Goal: Task Accomplishment & Management: Complete application form

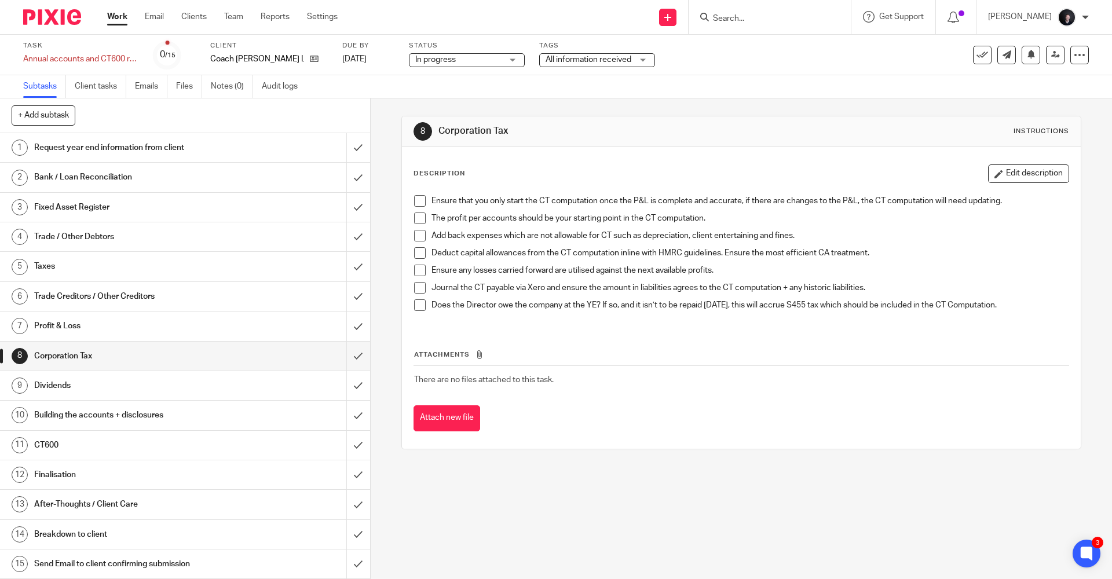
click at [50, 19] on img at bounding box center [52, 17] width 58 height 16
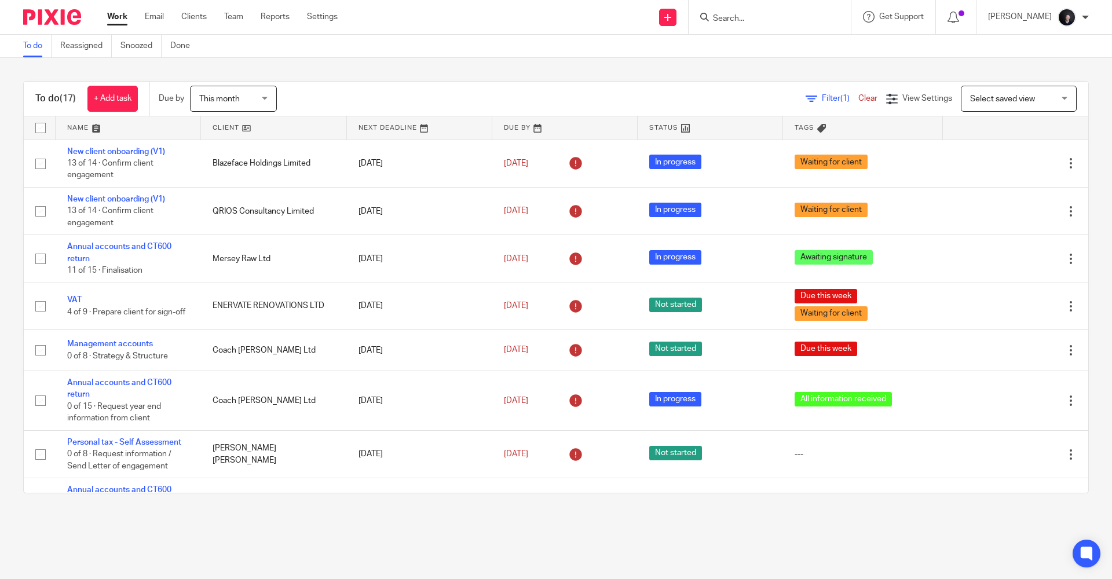
click at [676, 22] on link at bounding box center [667, 17] width 17 height 17
click at [672, 67] on link "Create task" at bounding box center [683, 71] width 81 height 17
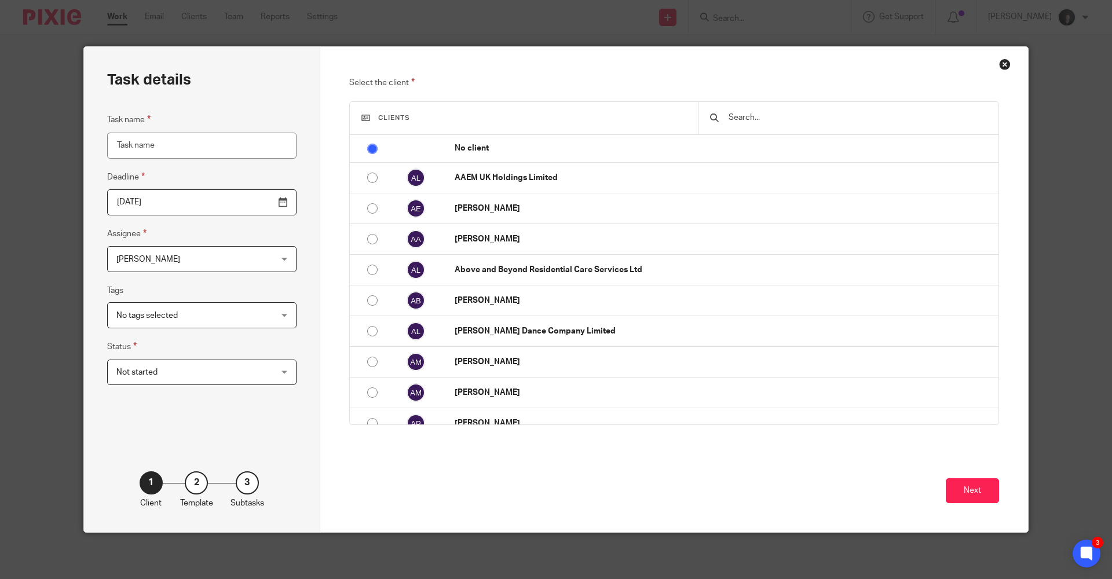
click at [184, 206] on input "2025-09-26" at bounding box center [201, 202] width 189 height 26
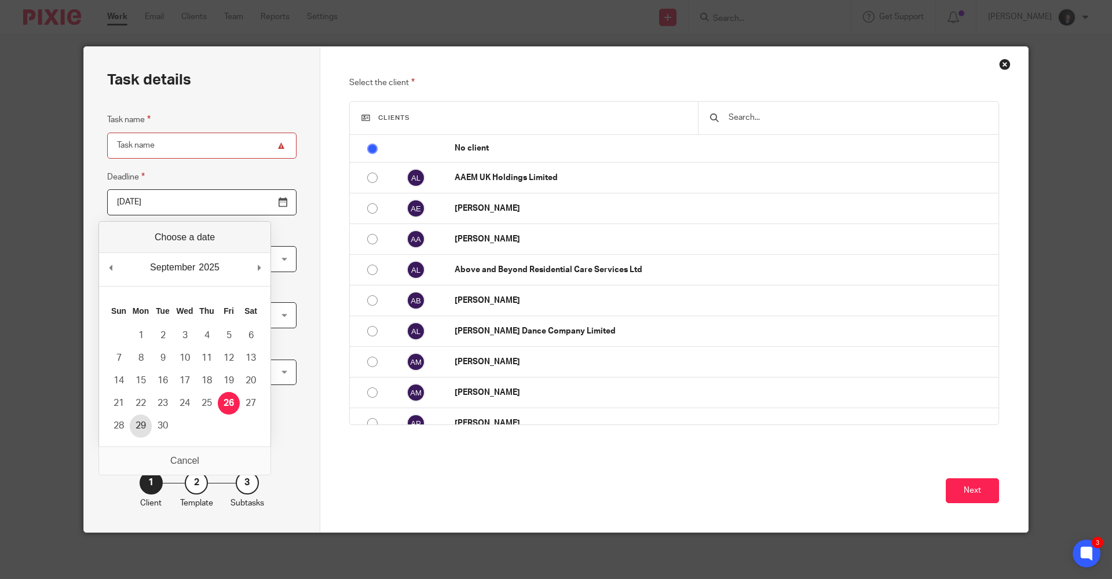
type input "2025-09-29"
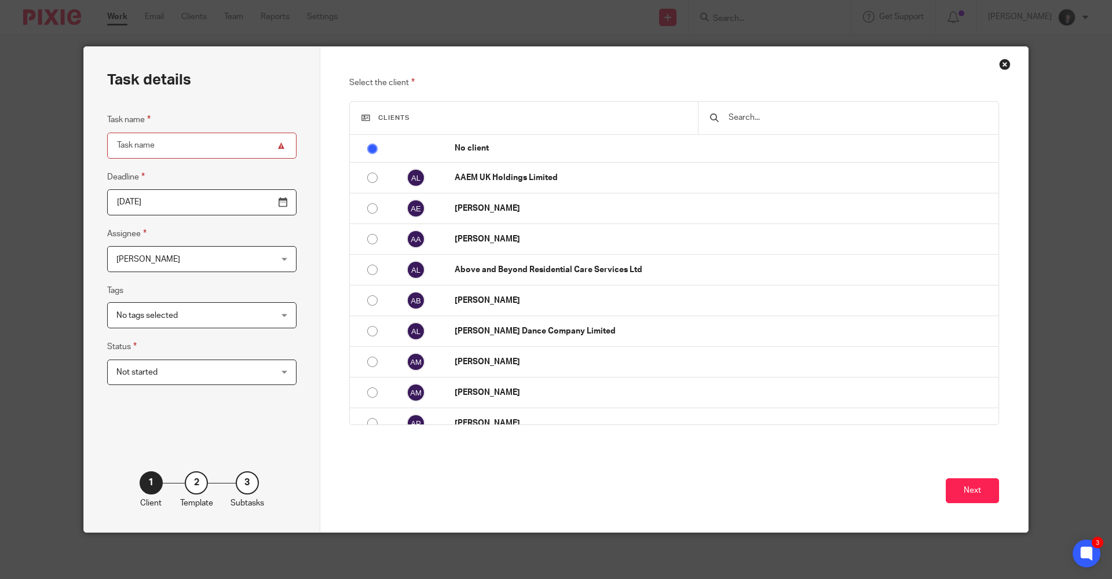
click at [160, 263] on span "[PERSON_NAME]" at bounding box center [188, 259] width 144 height 24
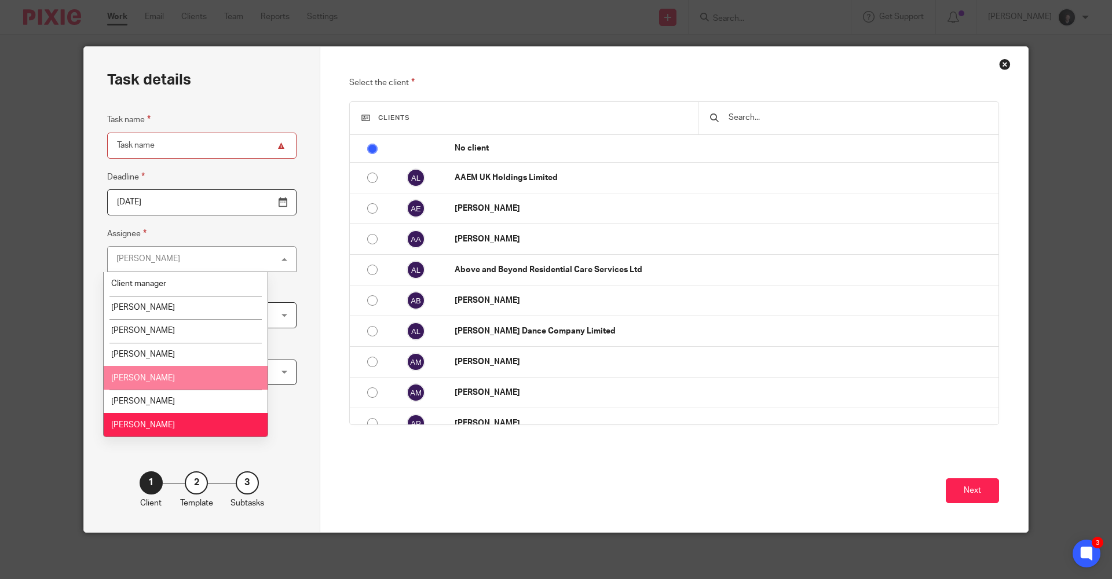
click at [146, 382] on li "Loz Whitton" at bounding box center [186, 378] width 164 height 24
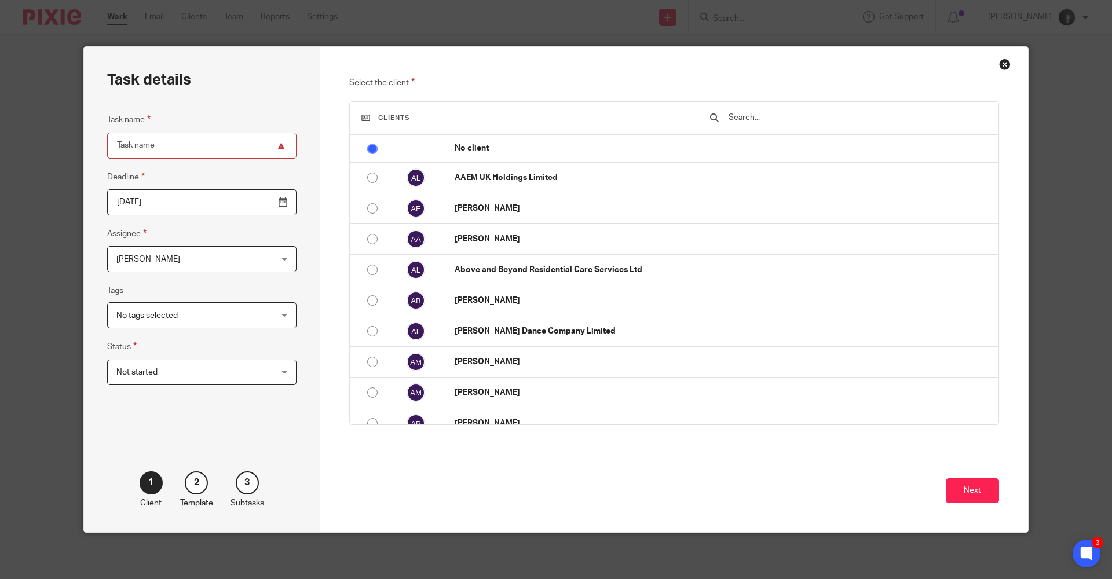
click at [168, 367] on span "Not started" at bounding box center [188, 372] width 144 height 24
click at [168, 367] on div "Not started Not started" at bounding box center [201, 373] width 189 height 26
click at [974, 484] on button "Next" at bounding box center [972, 490] width 53 height 25
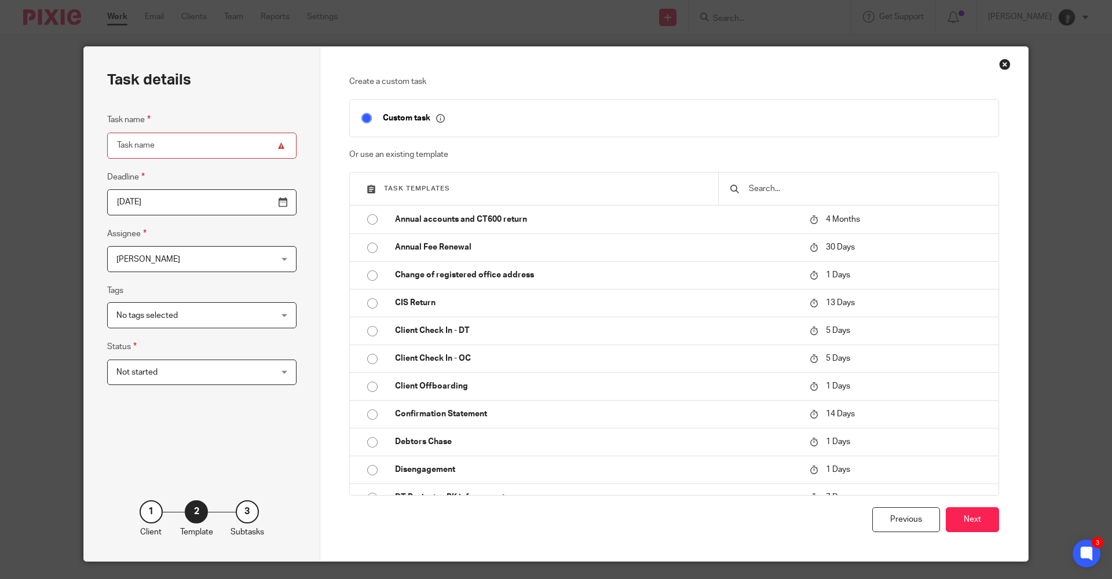
click at [796, 191] on input "text" at bounding box center [867, 188] width 239 height 13
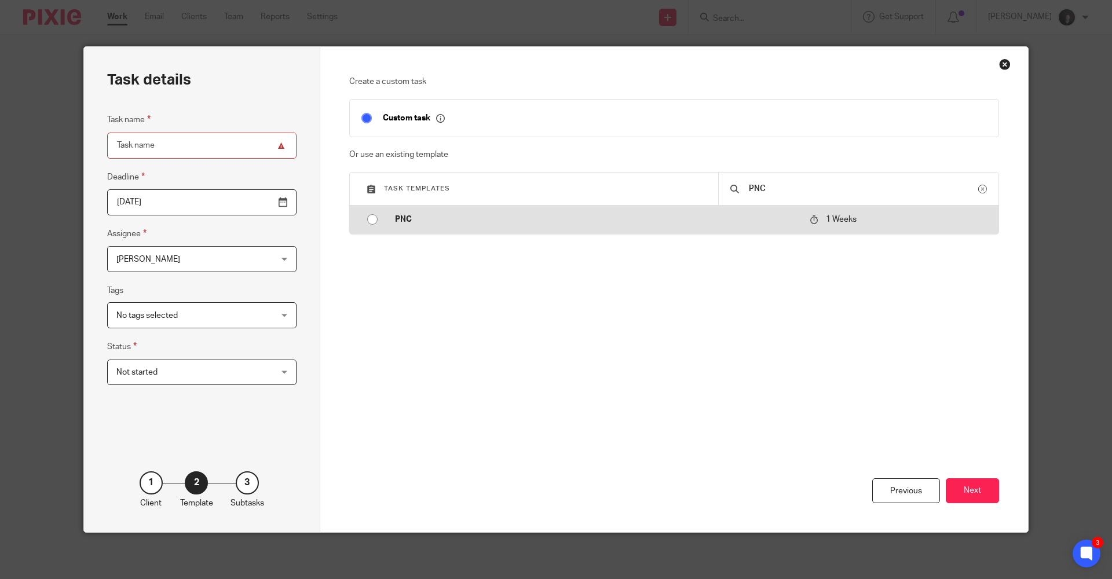
type input "PNC"
click at [385, 222] on td "PNC" at bounding box center [593, 220] width 420 height 28
type input "2025-10-03"
type input "PNC"
checkbox input "false"
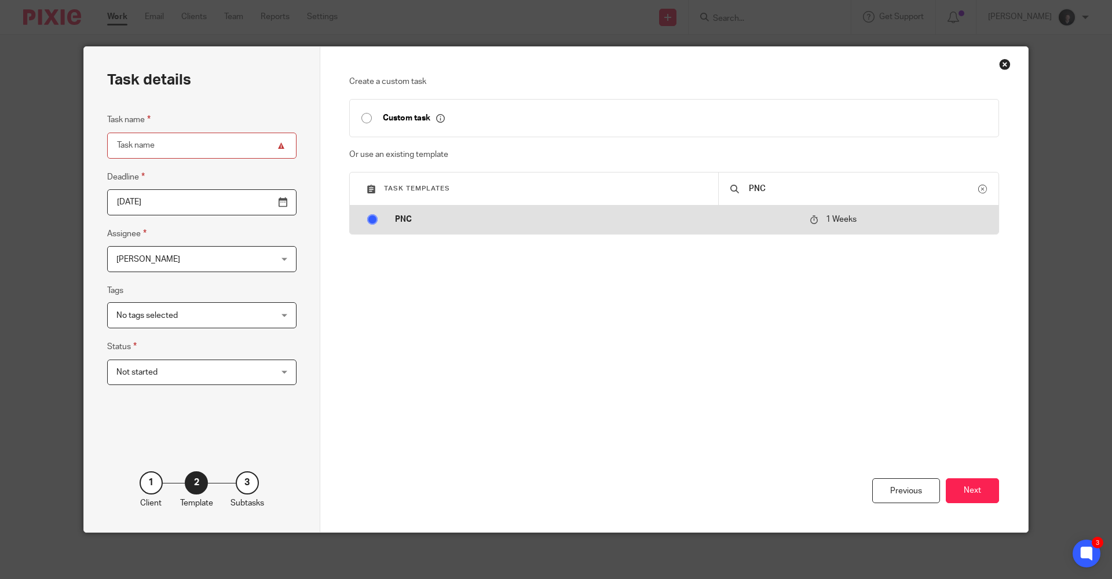
radio input "true"
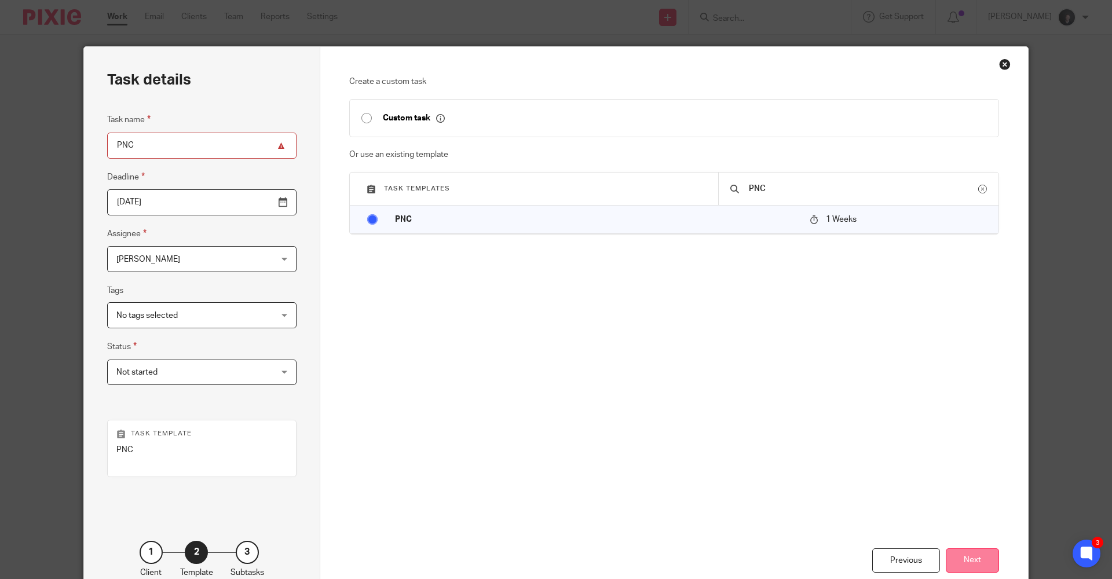
click at [954, 559] on button "Next" at bounding box center [972, 560] width 53 height 25
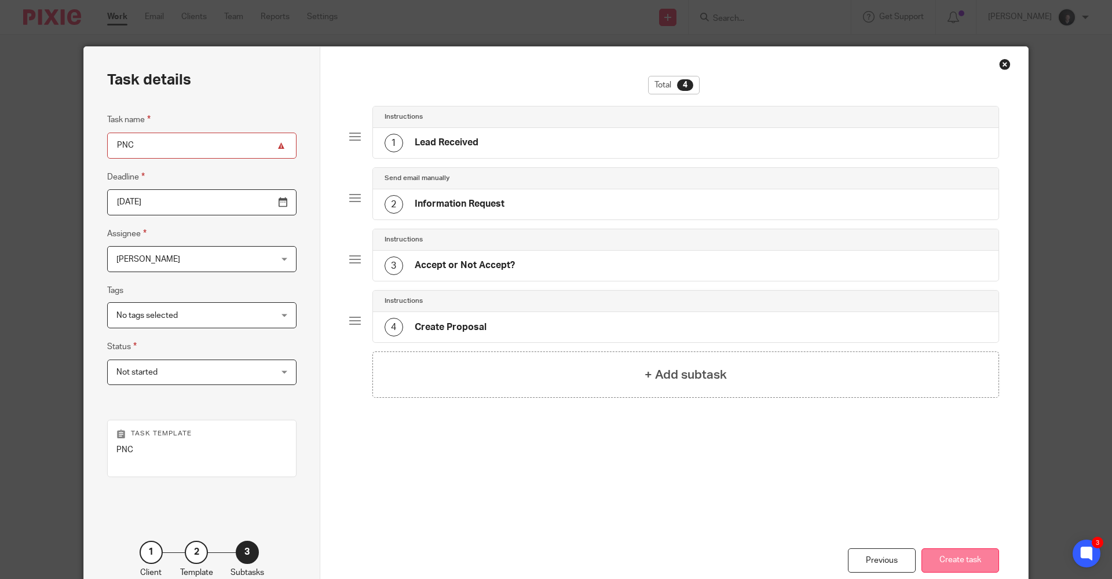
click at [956, 564] on button "Create task" at bounding box center [960, 560] width 78 height 25
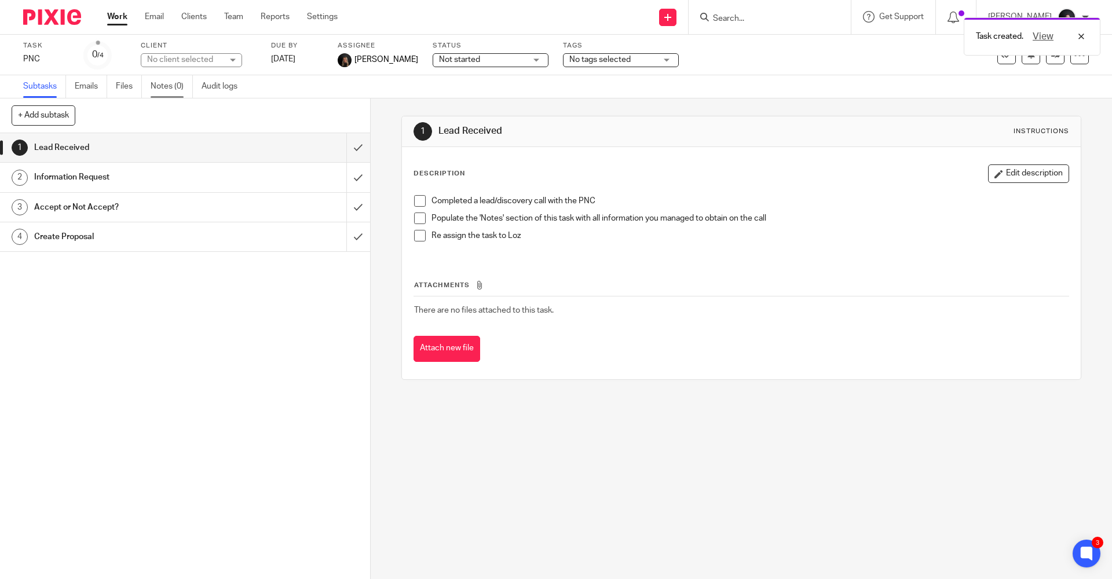
click at [171, 82] on link "Notes (0)" at bounding box center [172, 86] width 42 height 23
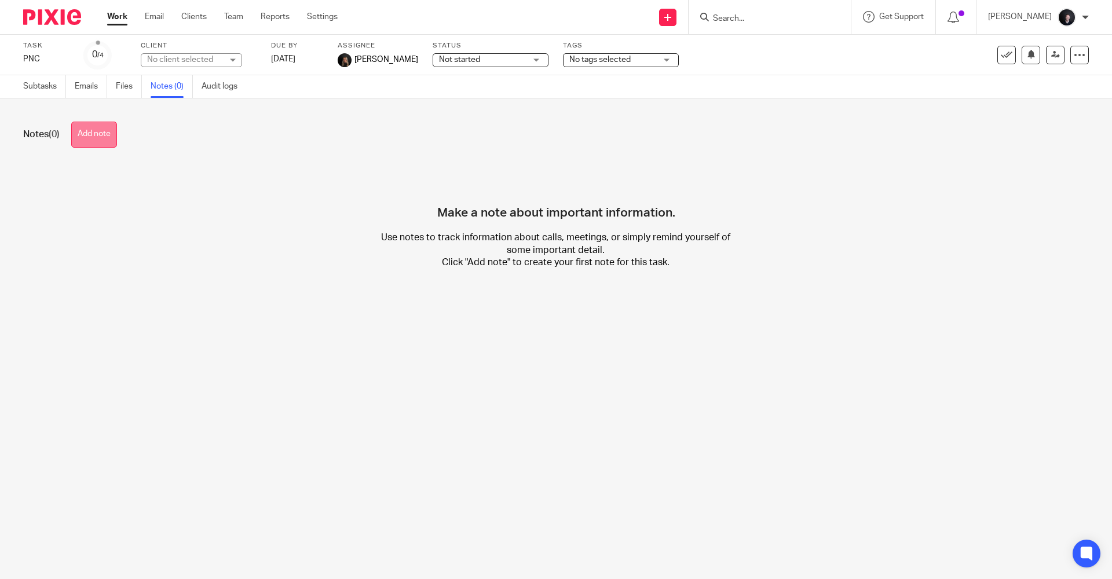
click at [112, 140] on button "Add note" at bounding box center [94, 135] width 46 height 26
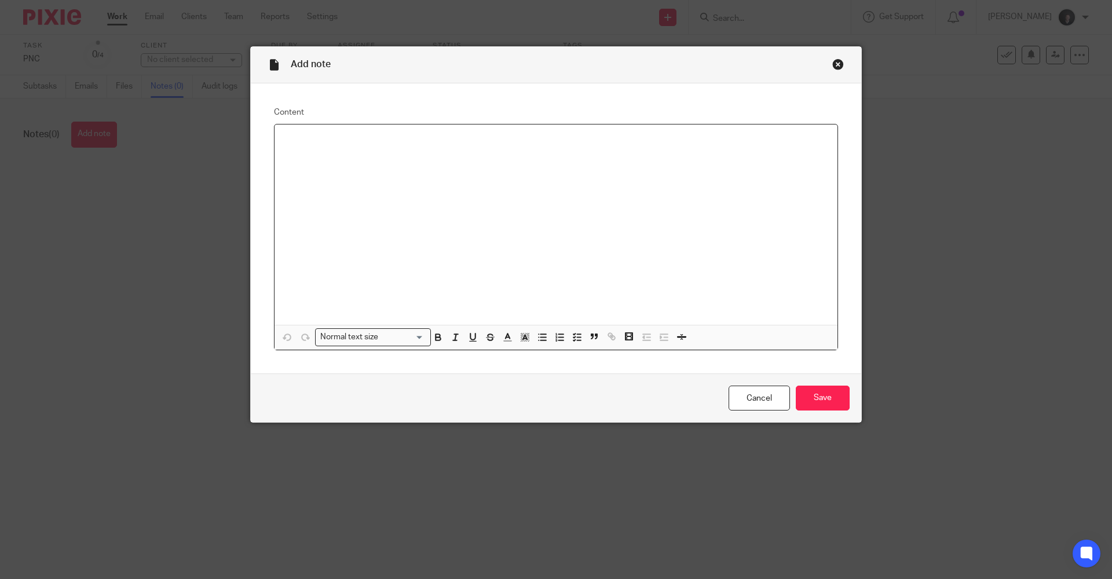
drag, startPoint x: 328, startPoint y: 169, endPoint x: 336, endPoint y: 165, distance: 8.6
click at [331, 168] on div at bounding box center [556, 225] width 563 height 200
click at [378, 206] on div "A lad I used to train with has messaged me the following Loz, I've told him you…" at bounding box center [556, 225] width 563 height 200
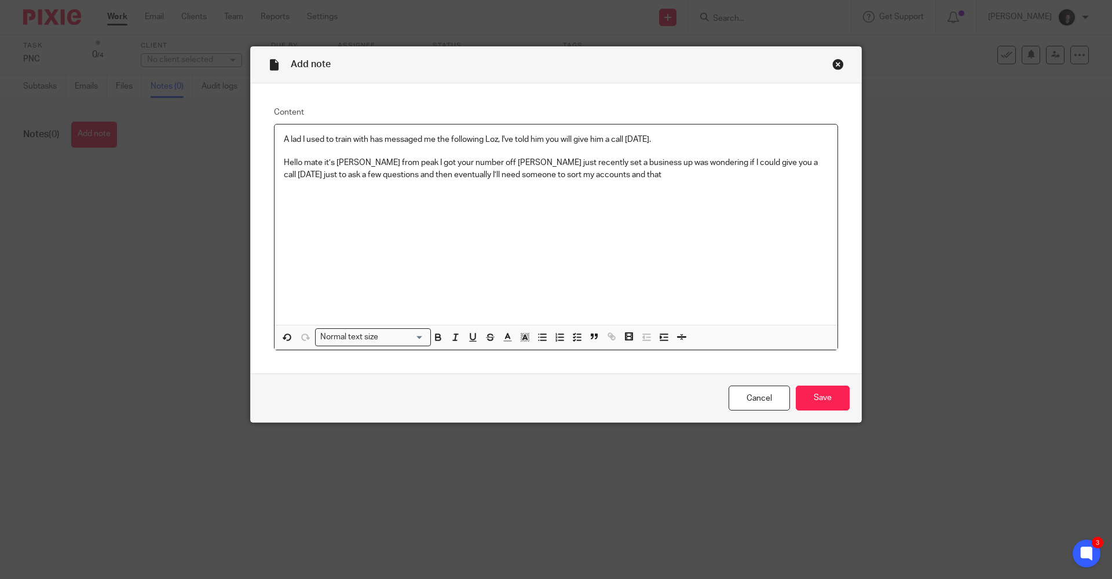
click at [275, 163] on div "A lad I used to train with has messaged me the following Loz, I've told him you…" at bounding box center [556, 225] width 563 height 200
click at [642, 178] on p "'Hello mate it’s Paul smith from peak I got your number off Harry shaw just rec…" at bounding box center [556, 169] width 544 height 24
click at [288, 209] on div "A lad I used to train with has messaged me the following Loz, I've told him you…" at bounding box center [556, 225] width 563 height 200
click at [822, 395] on input "Save" at bounding box center [823, 398] width 54 height 25
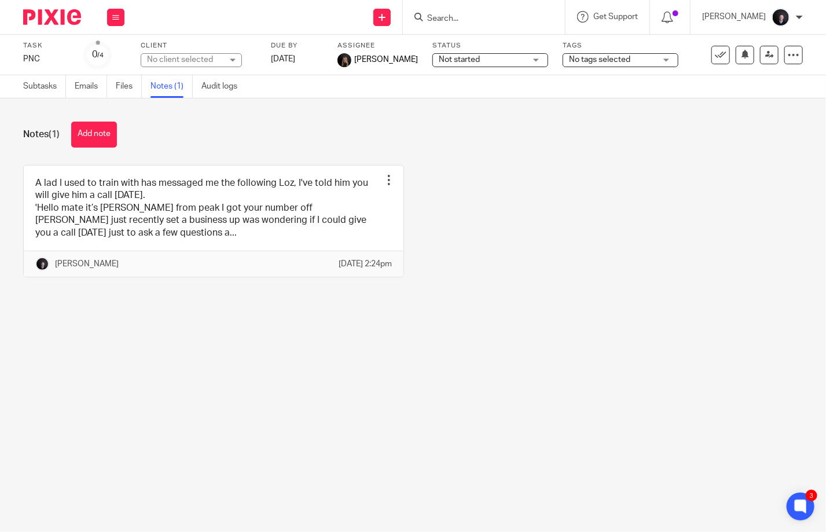
click at [460, 16] on input "Search" at bounding box center [478, 19] width 104 height 10
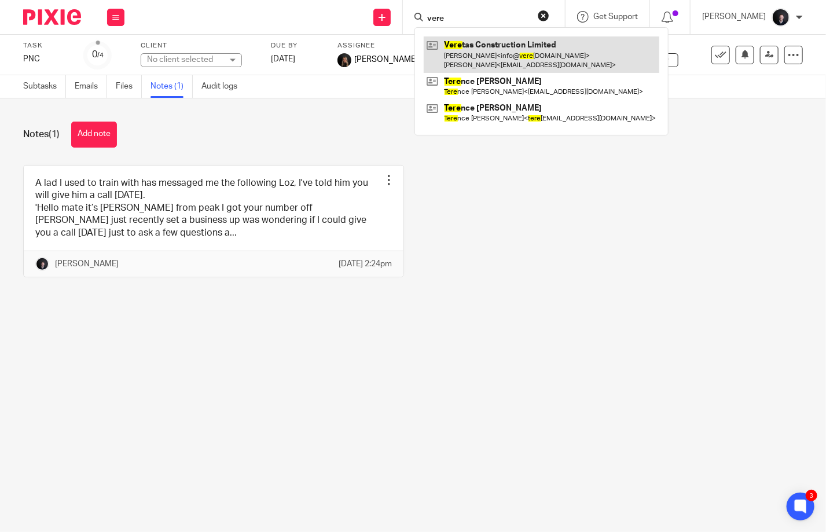
type input "vere"
click at [492, 49] on link at bounding box center [542, 54] width 236 height 36
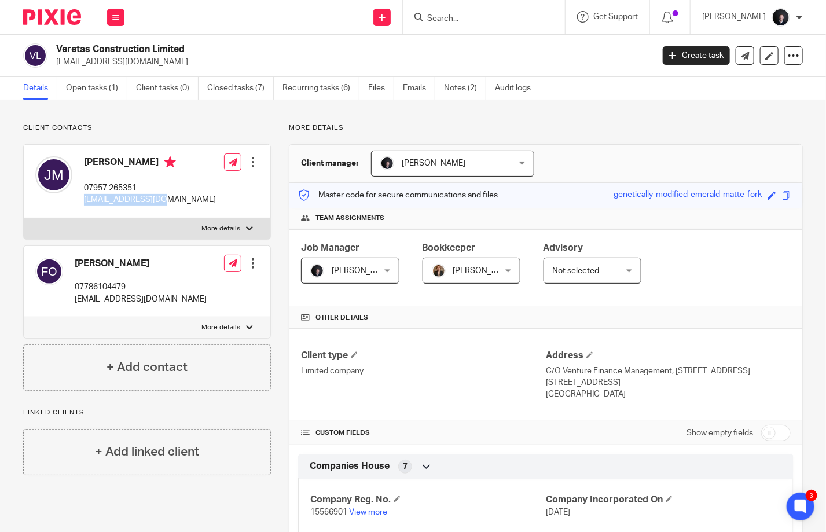
drag, startPoint x: 154, startPoint y: 195, endPoint x: 82, endPoint y: 199, distance: 71.9
click at [82, 199] on div "[PERSON_NAME] 07957 265351 [EMAIL_ADDRESS][DOMAIN_NAME]" at bounding box center [125, 181] width 181 height 61
copy p "[EMAIL_ADDRESS][DOMAIN_NAME]"
click at [58, 21] on img at bounding box center [52, 17] width 58 height 16
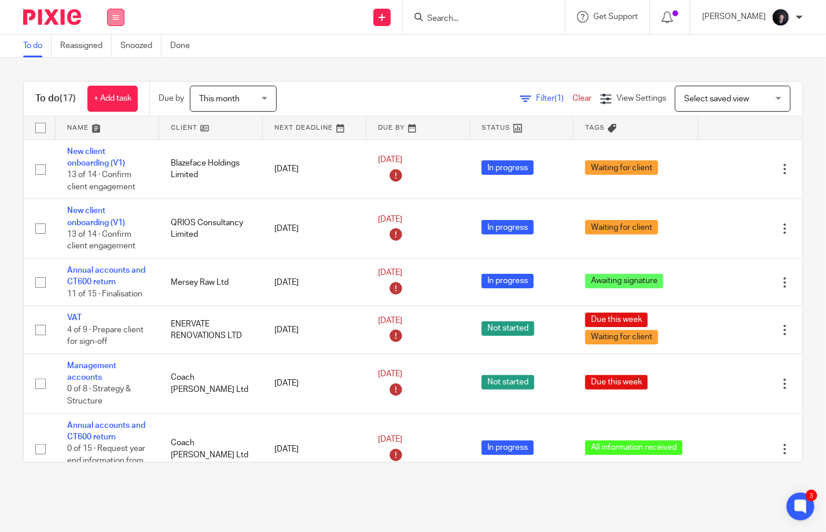
click at [114, 17] on icon at bounding box center [115, 17] width 7 height 7
click at [42, 17] on img at bounding box center [52, 17] width 58 height 16
click at [79, 124] on link at bounding box center [108, 127] width 104 height 23
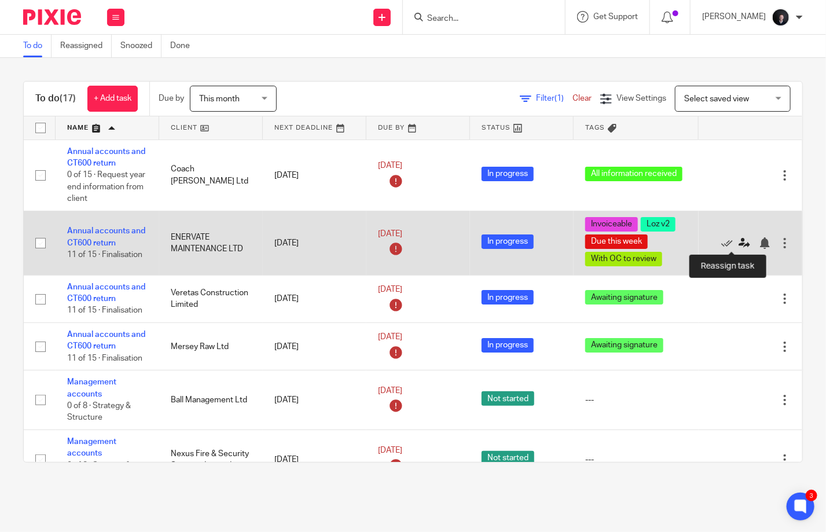
click at [739, 239] on icon at bounding box center [745, 243] width 12 height 12
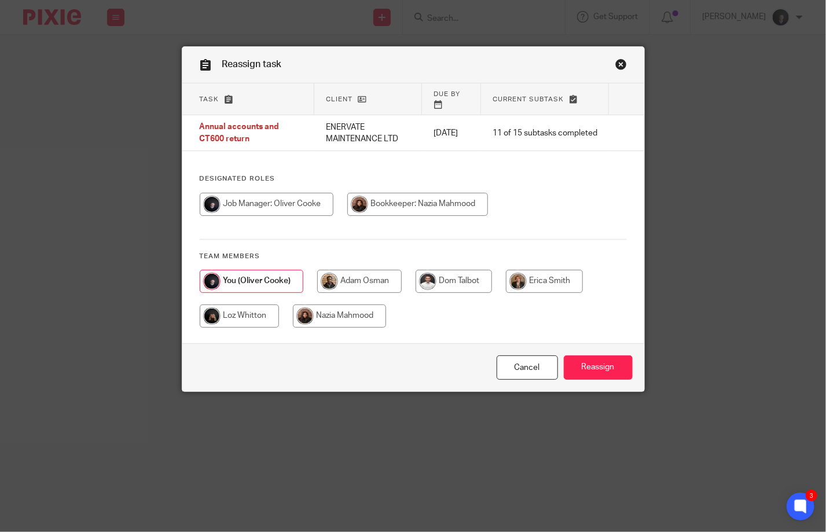
drag, startPoint x: 244, startPoint y: 313, endPoint x: 388, endPoint y: 319, distance: 144.3
click at [244, 313] on input "radio" at bounding box center [239, 316] width 79 height 23
radio input "true"
click at [585, 367] on input "Reassign" at bounding box center [598, 368] width 69 height 25
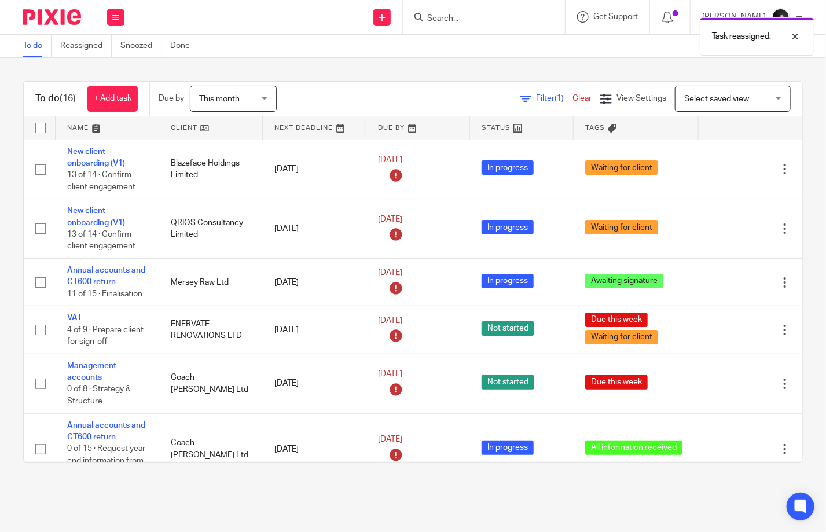
click at [80, 129] on link at bounding box center [108, 127] width 104 height 23
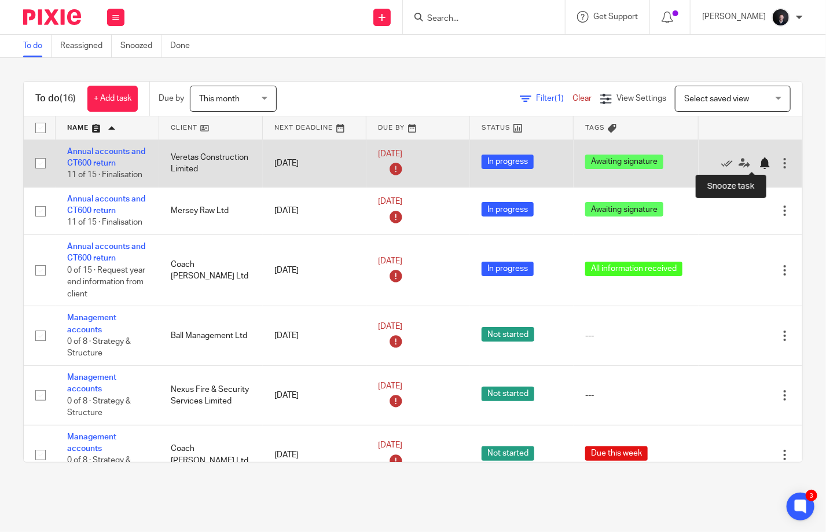
click at [759, 162] on div at bounding box center [765, 164] width 12 height 12
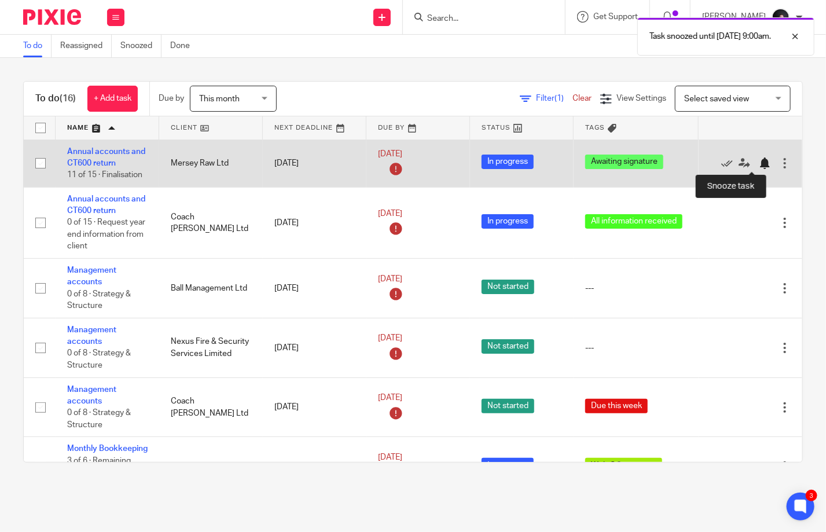
click at [759, 160] on div at bounding box center [765, 164] width 12 height 12
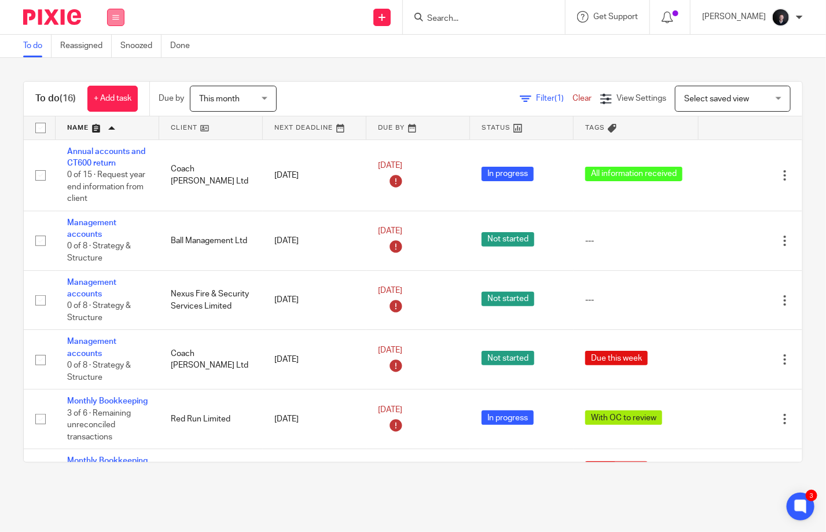
click at [116, 21] on button at bounding box center [115, 17] width 17 height 17
click at [106, 139] on link "Settings" at bounding box center [115, 139] width 31 height 8
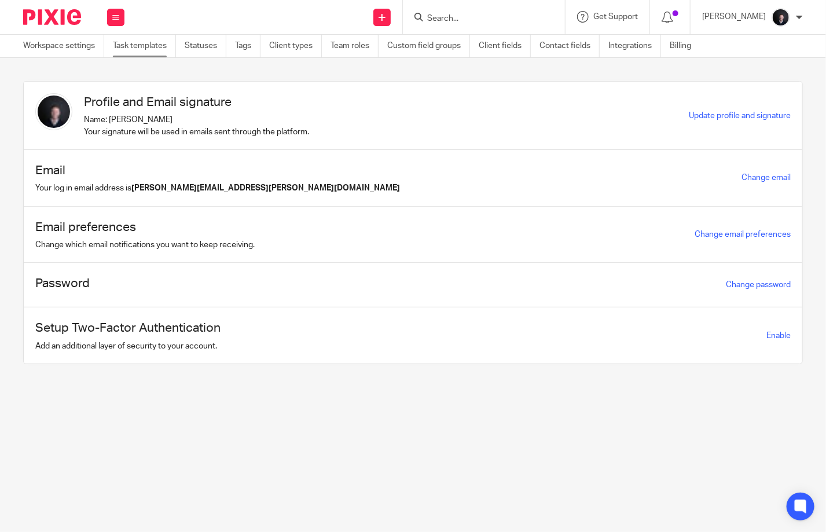
click at [133, 50] on link "Task templates" at bounding box center [144, 46] width 63 height 23
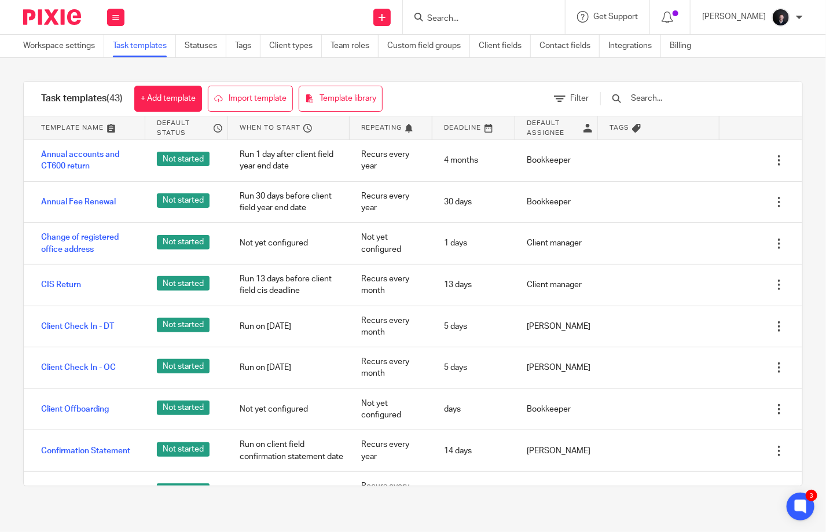
click at [692, 109] on div at bounding box center [687, 99] width 196 height 34
click at [685, 101] on input "text" at bounding box center [697, 98] width 135 height 13
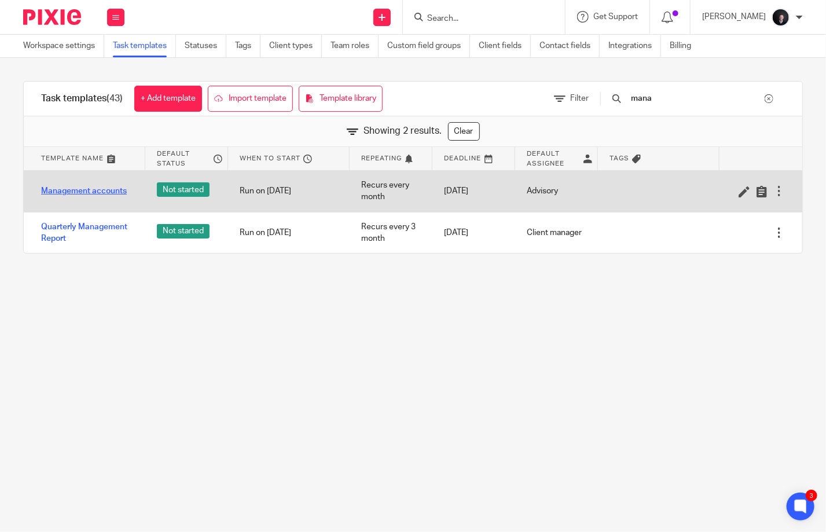
type input "mana"
click at [87, 186] on link "Management accounts" at bounding box center [84, 191] width 86 height 12
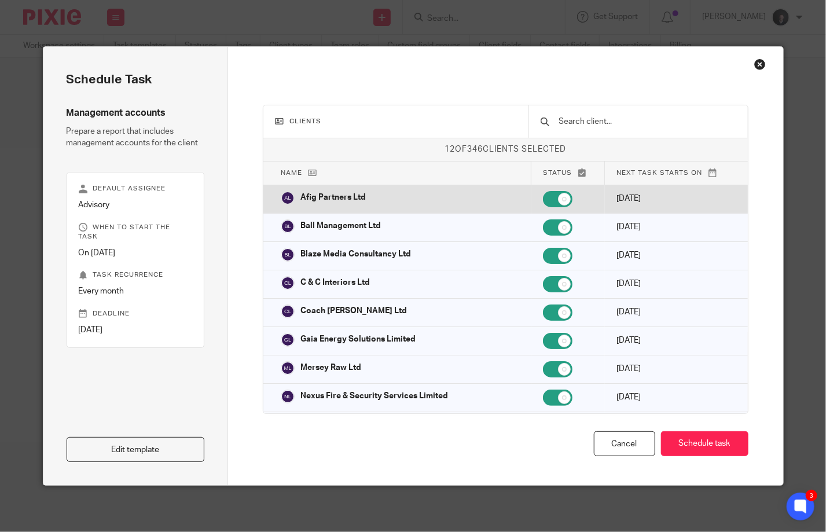
click at [557, 198] on input "checkbox" at bounding box center [558, 199] width 30 height 16
checkbox input "false"
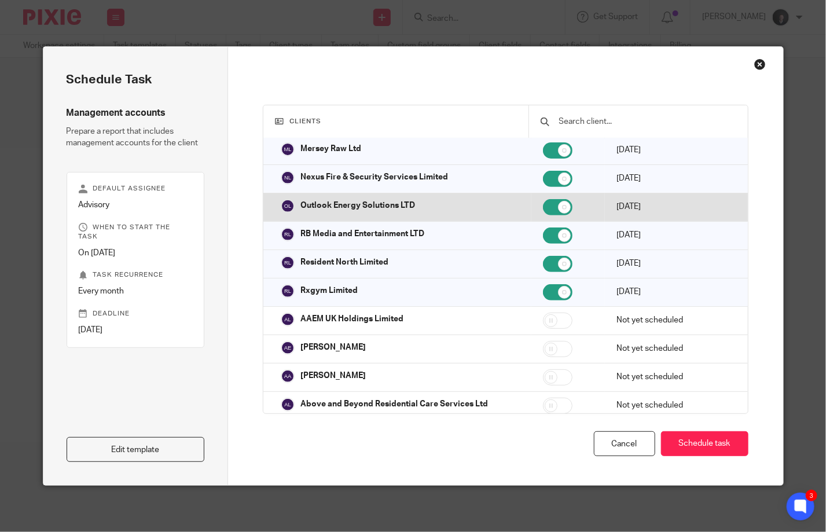
scroll to position [232, 0]
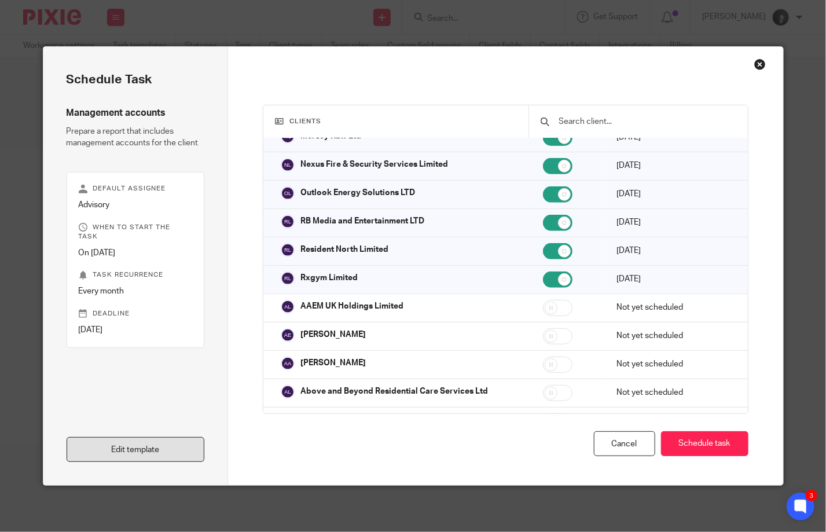
click at [172, 443] on link "Edit template" at bounding box center [136, 449] width 138 height 25
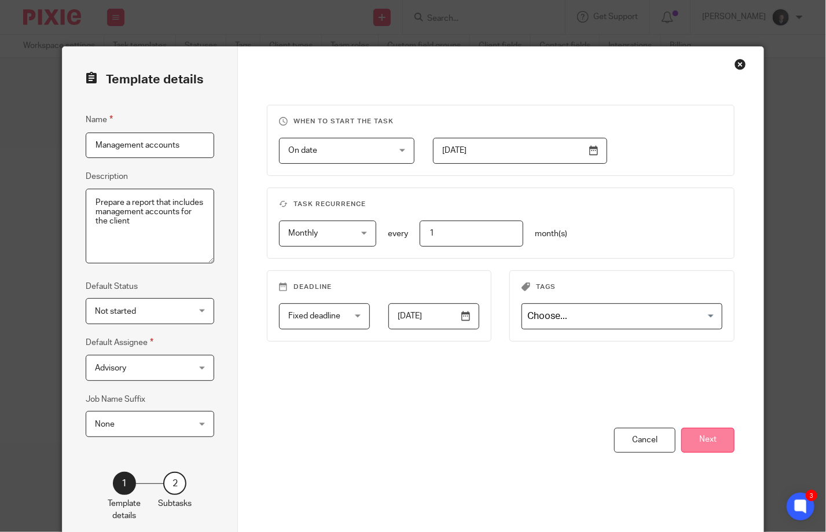
click at [705, 437] on button "Next" at bounding box center [708, 440] width 53 height 25
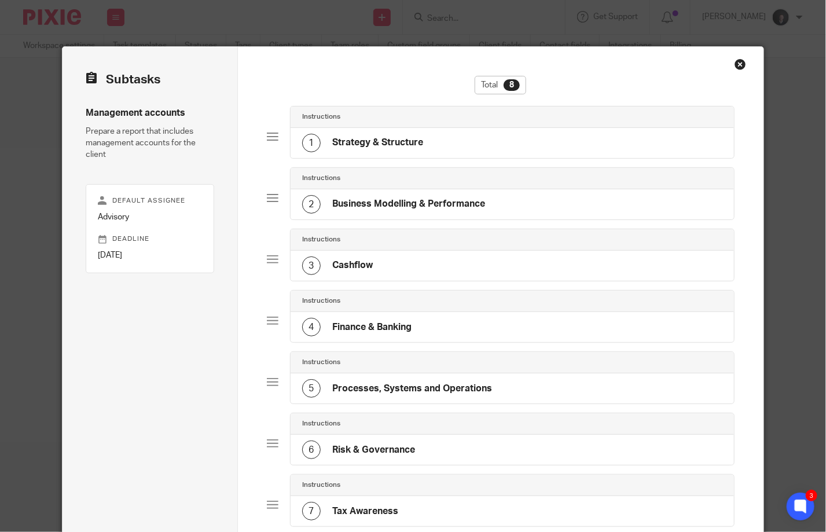
click at [436, 145] on div "1 Strategy & Structure" at bounding box center [513, 143] width 444 height 30
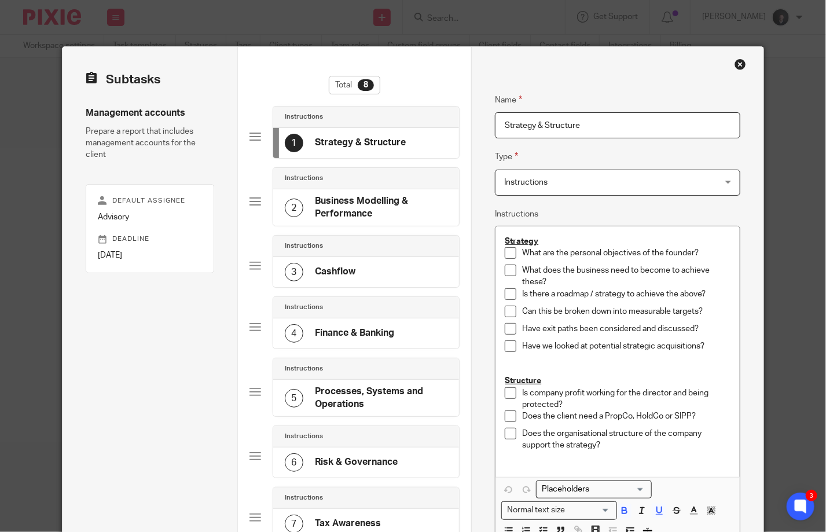
click at [736, 64] on div "Close this dialog window" at bounding box center [741, 64] width 12 height 12
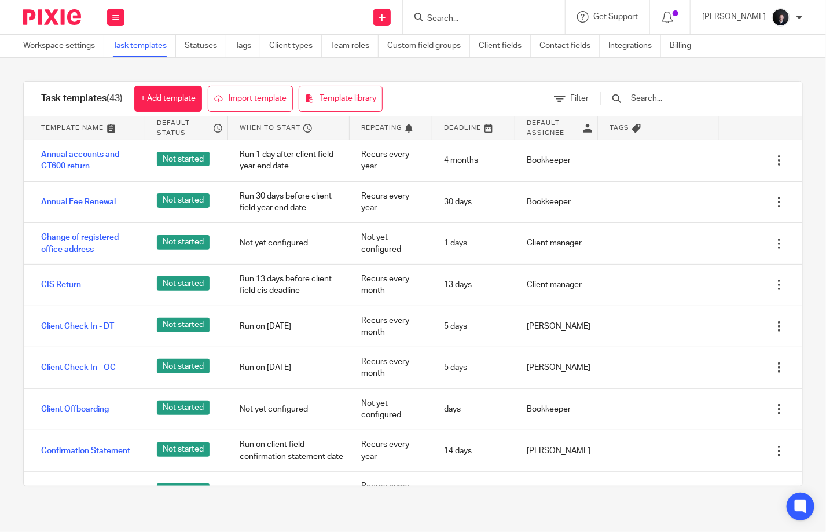
click at [45, 18] on img at bounding box center [52, 17] width 58 height 16
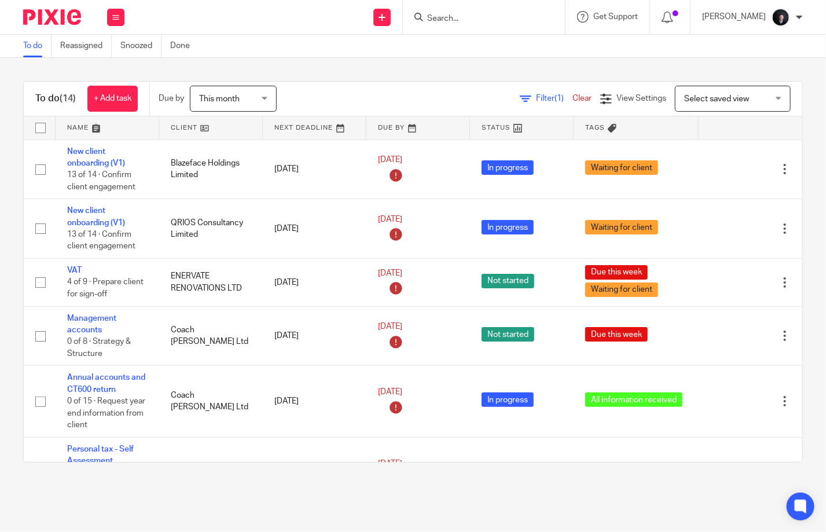
click at [77, 124] on link at bounding box center [108, 127] width 104 height 23
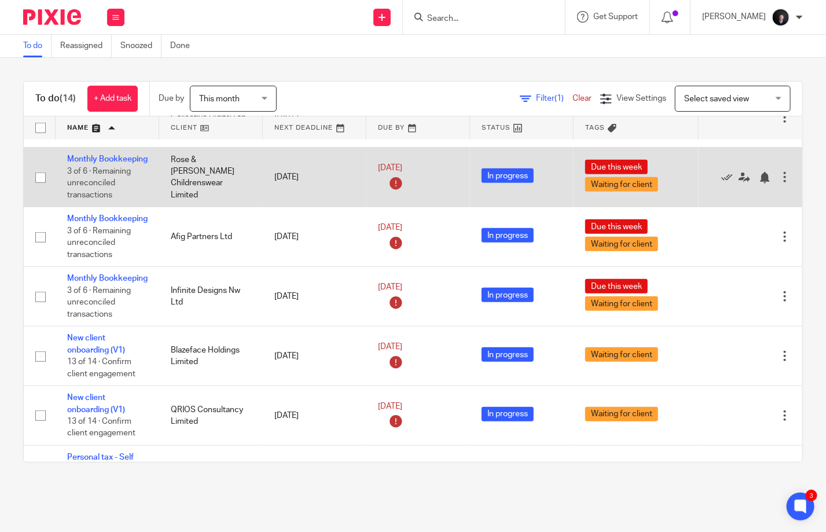
scroll to position [303, 0]
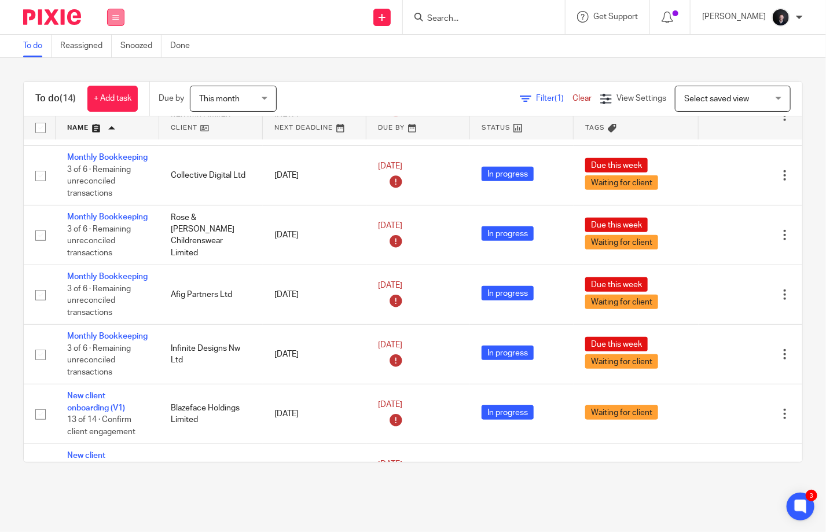
click at [114, 16] on icon at bounding box center [115, 17] width 7 height 7
click at [114, 104] on link "Team" at bounding box center [109, 105] width 19 height 8
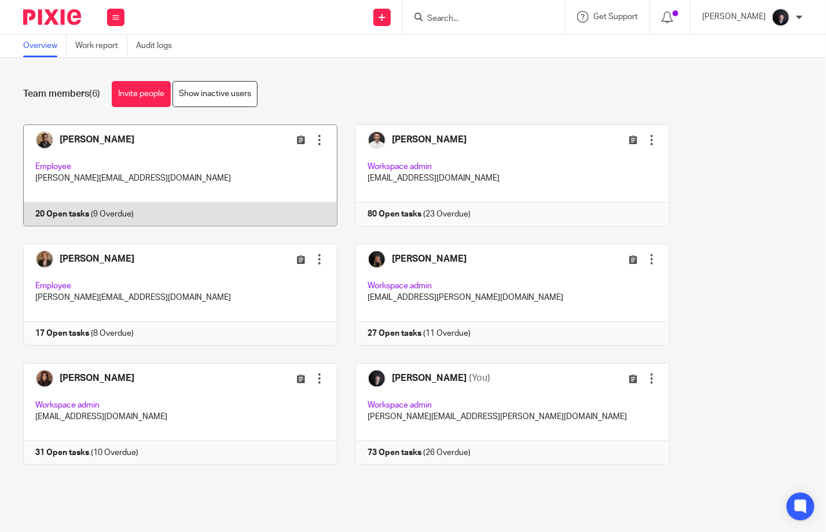
click at [133, 147] on link at bounding box center [171, 176] width 332 height 102
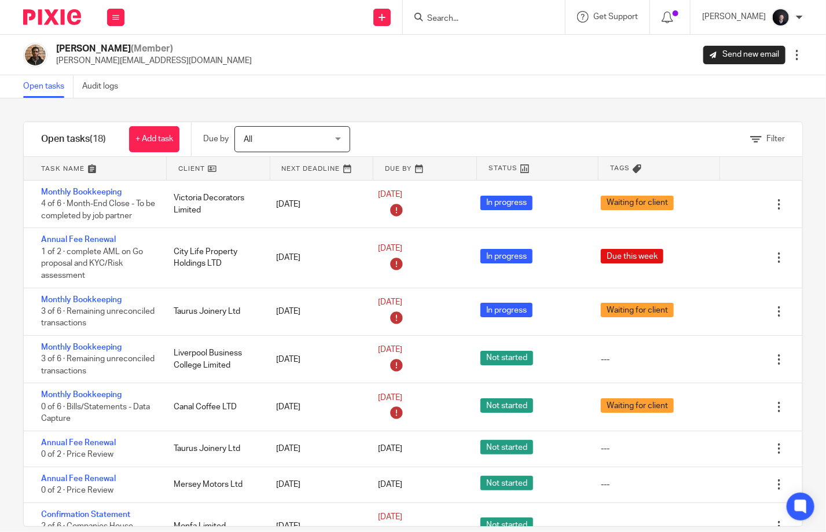
click at [77, 171] on link at bounding box center [95, 168] width 143 height 23
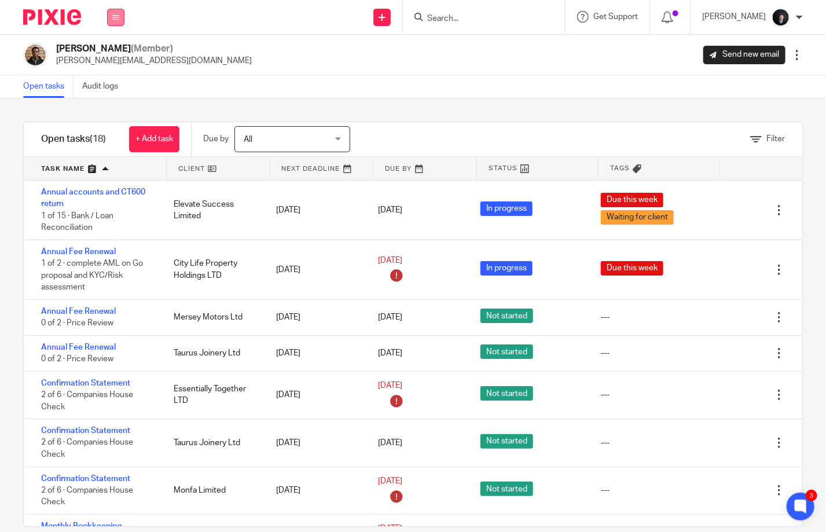
click at [107, 17] on div "Work Email Clients Team Reports Settings" at bounding box center [116, 17] width 41 height 34
click at [111, 109] on link "Team" at bounding box center [110, 105] width 20 height 8
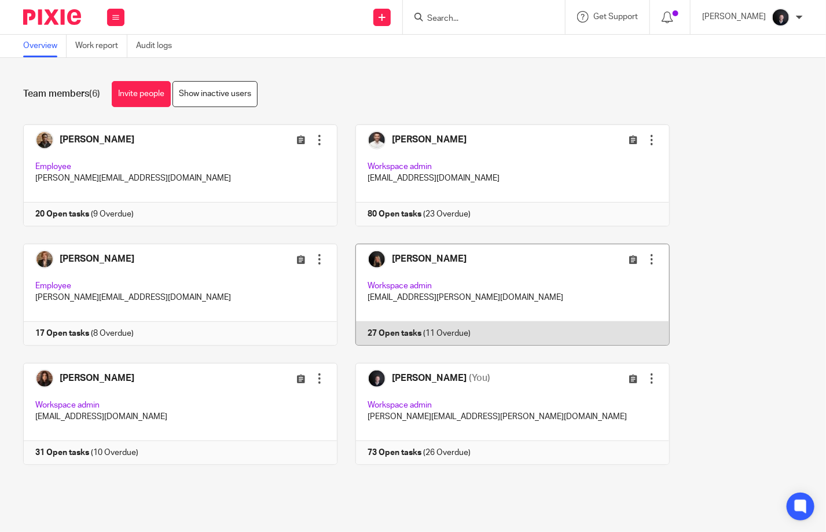
click at [469, 244] on link at bounding box center [504, 295] width 332 height 102
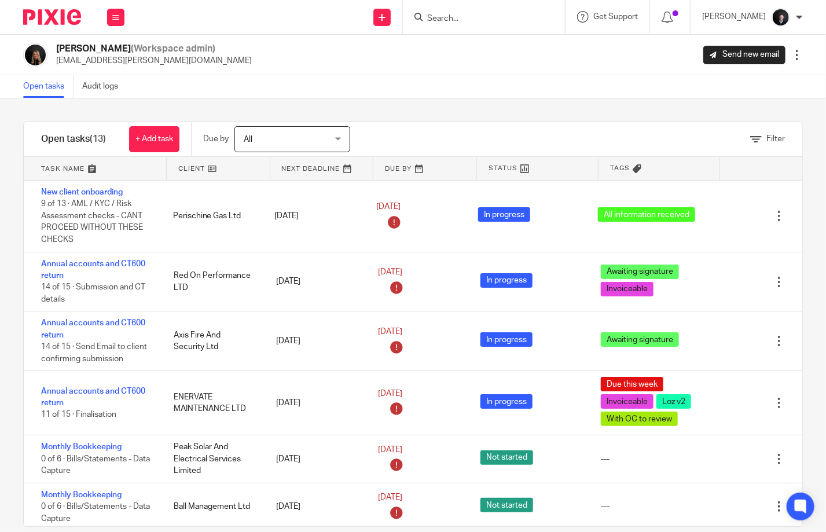
click at [304, 141] on span "All" at bounding box center [286, 139] width 85 height 24
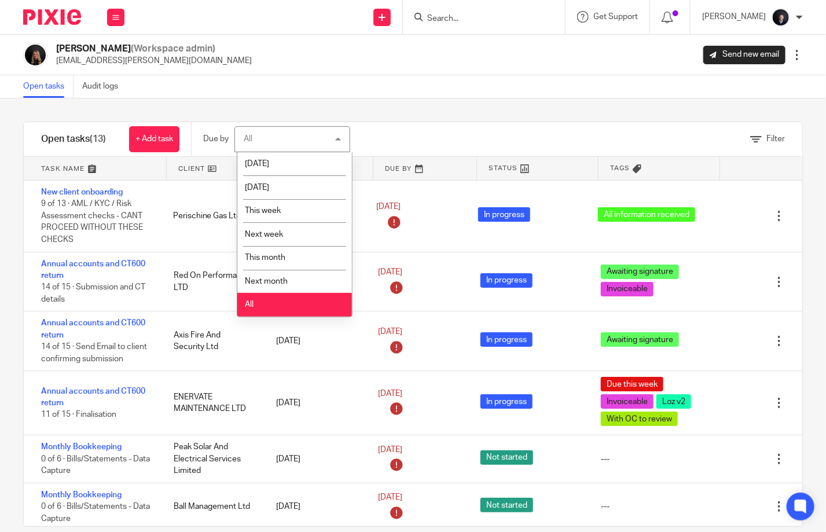
click at [47, 159] on link at bounding box center [95, 168] width 143 height 23
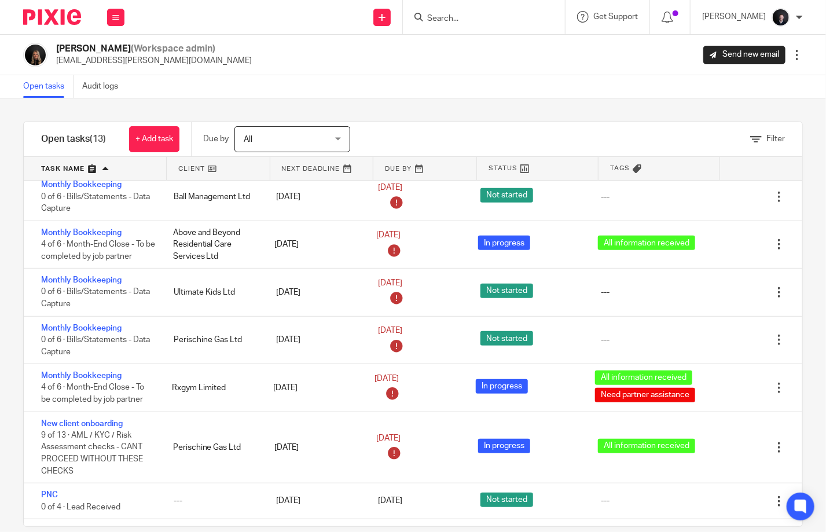
scroll to position [332, 0]
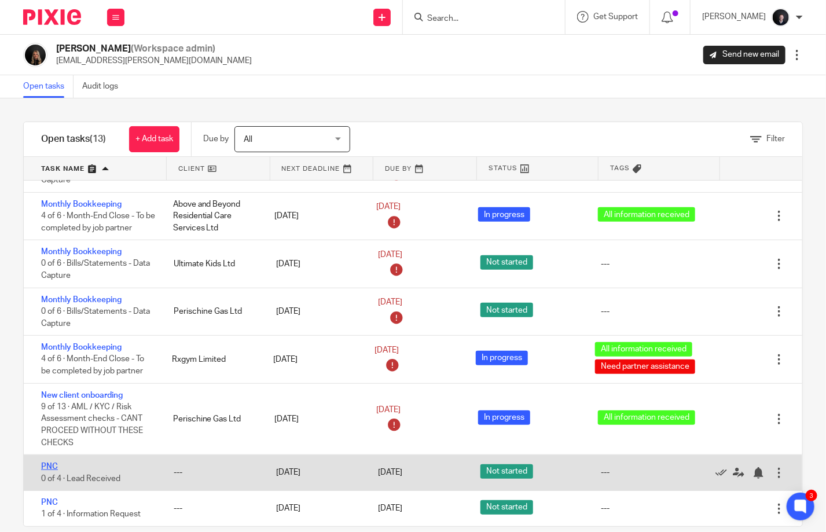
click at [56, 466] on link "PNC" at bounding box center [49, 467] width 17 height 8
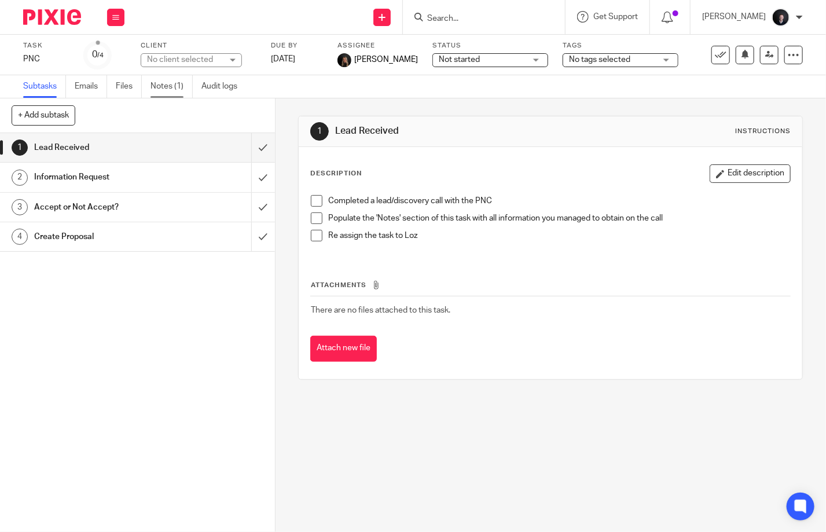
click at [151, 80] on link "Notes (1)" at bounding box center [172, 86] width 42 height 23
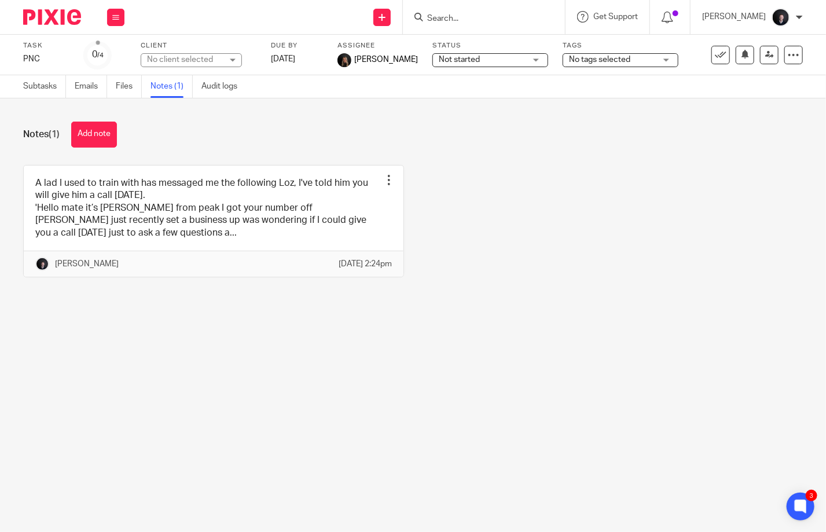
click at [463, 19] on input "Search" at bounding box center [478, 19] width 104 height 10
